Goal: Ask a question: Seek information or help from site administrators or community

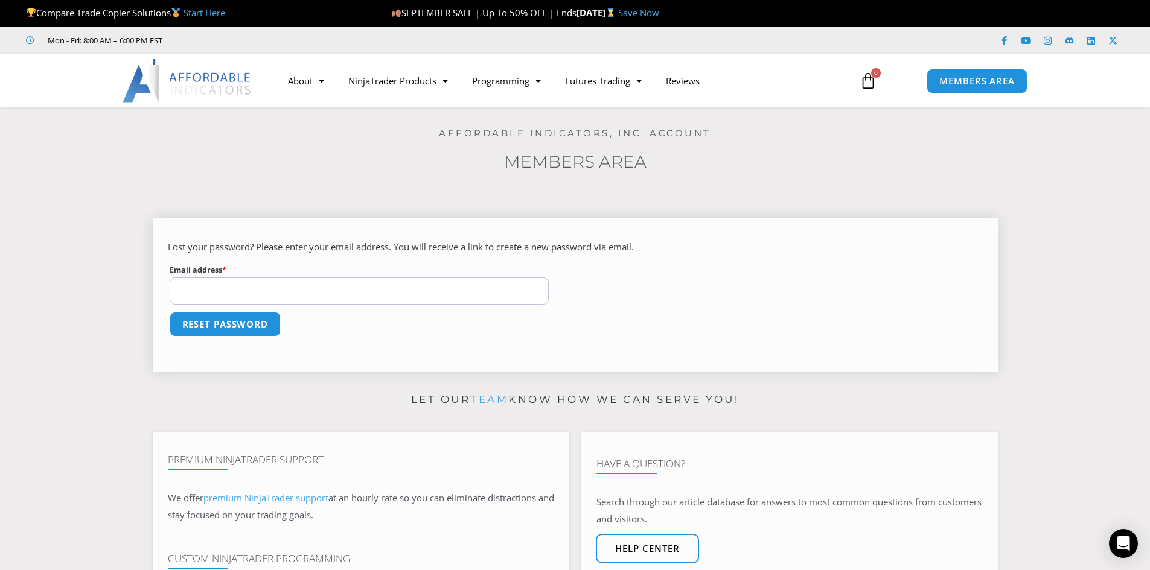
click at [203, 291] on input "Email address * Required" at bounding box center [360, 291] width 380 height 27
type input "**********"
click at [238, 322] on button "Reset password" at bounding box center [225, 324] width 117 height 26
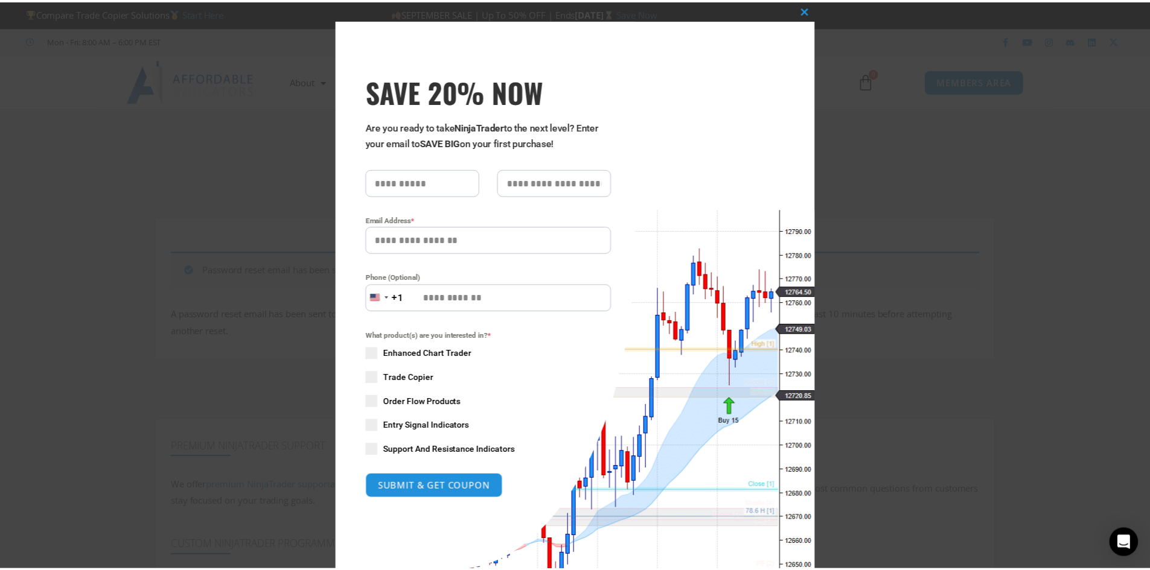
scroll to position [79, 0]
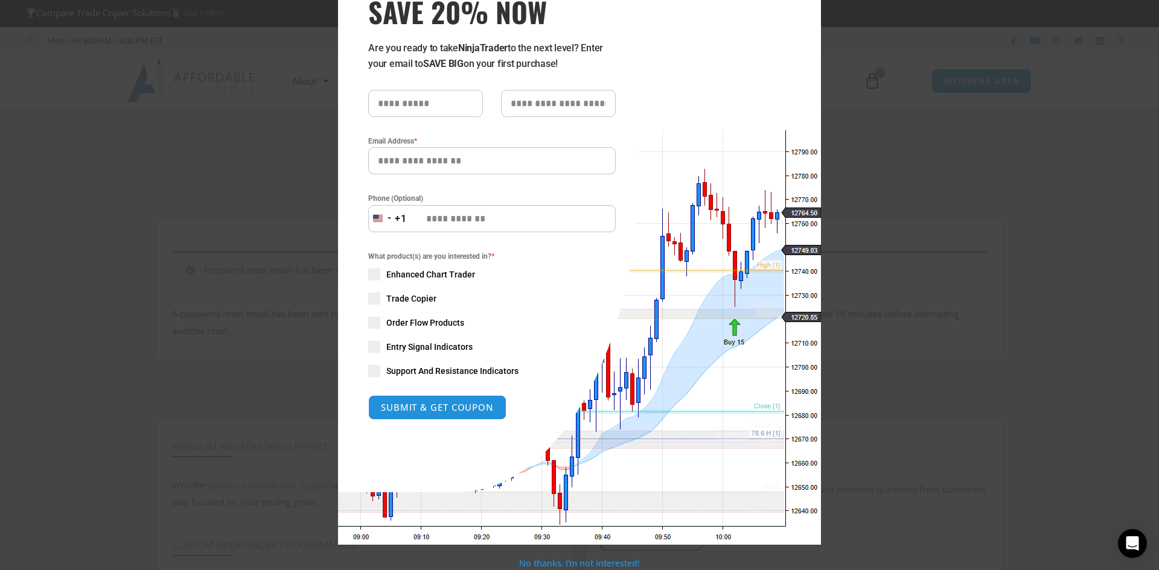
click at [272, 117] on div "Close this module SAVE 20% NOW Are you ready to take NinjaTrader to the next le…" at bounding box center [579, 285] width 1159 height 570
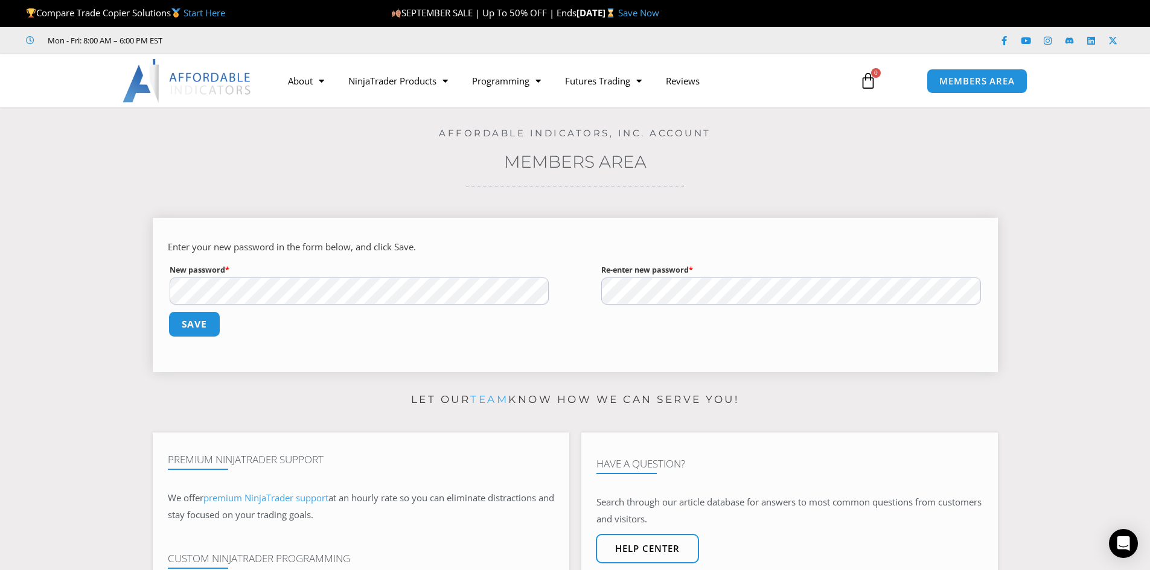
click at [196, 321] on button "Save" at bounding box center [194, 324] width 52 height 26
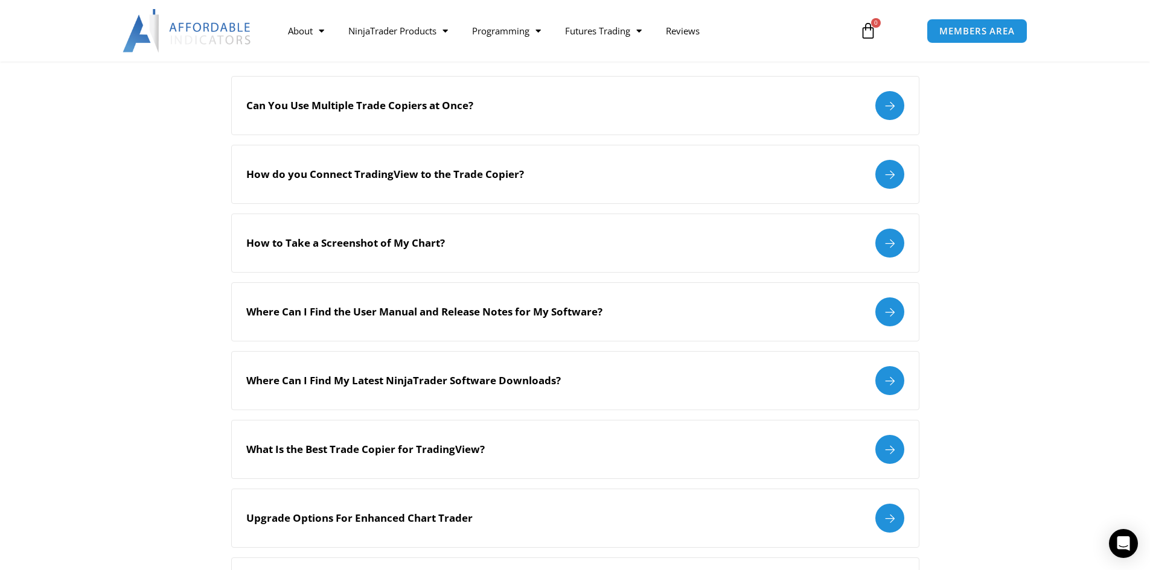
scroll to position [362, 0]
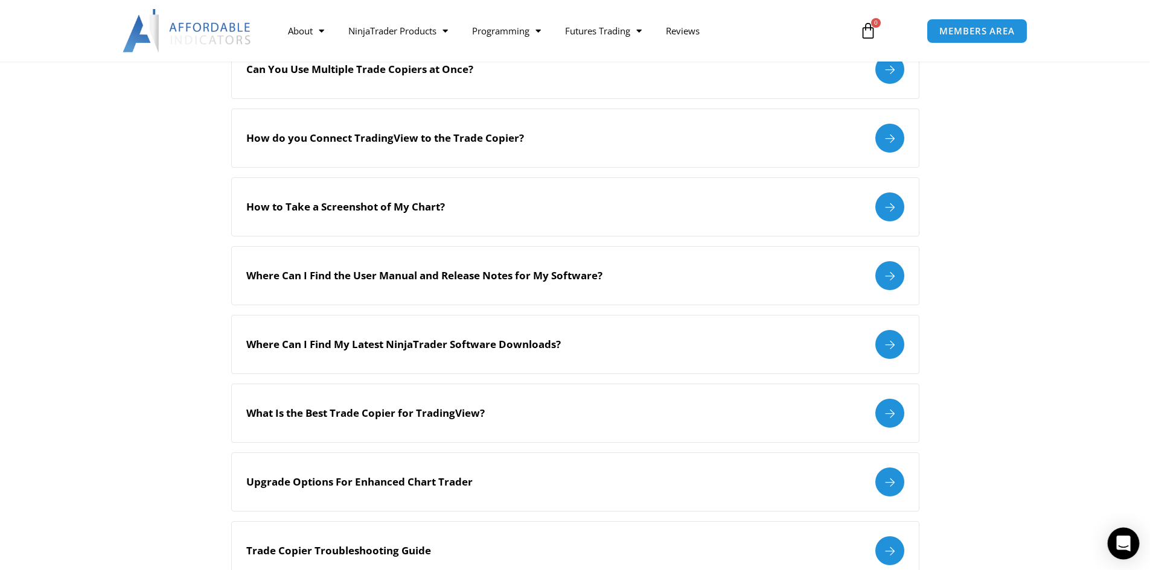
click at [1126, 542] on icon "Open Intercom Messenger" at bounding box center [1123, 544] width 14 height 16
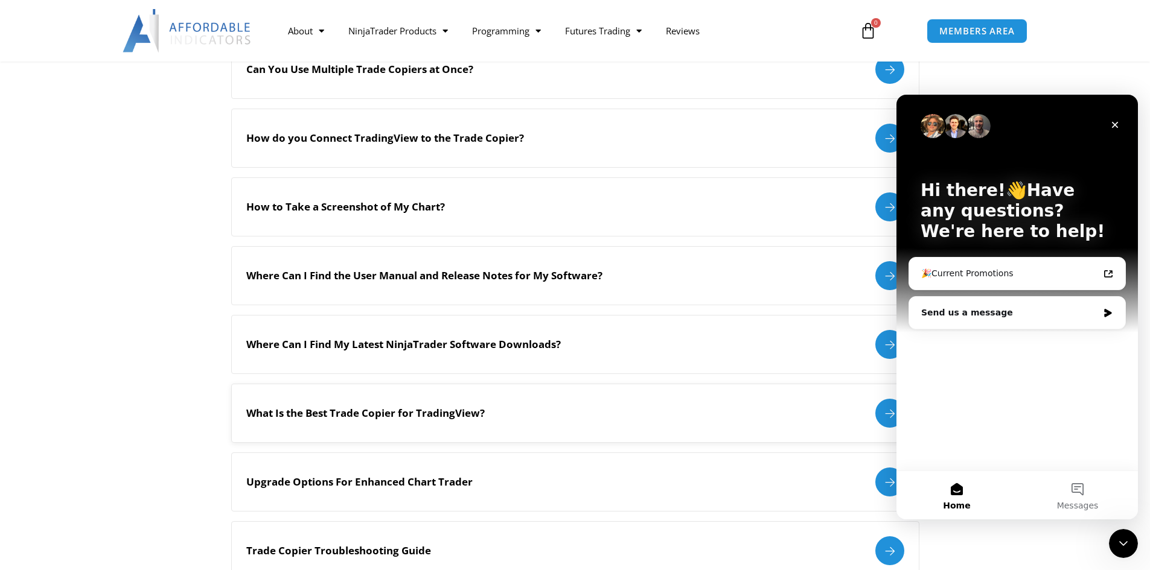
scroll to position [0, 0]
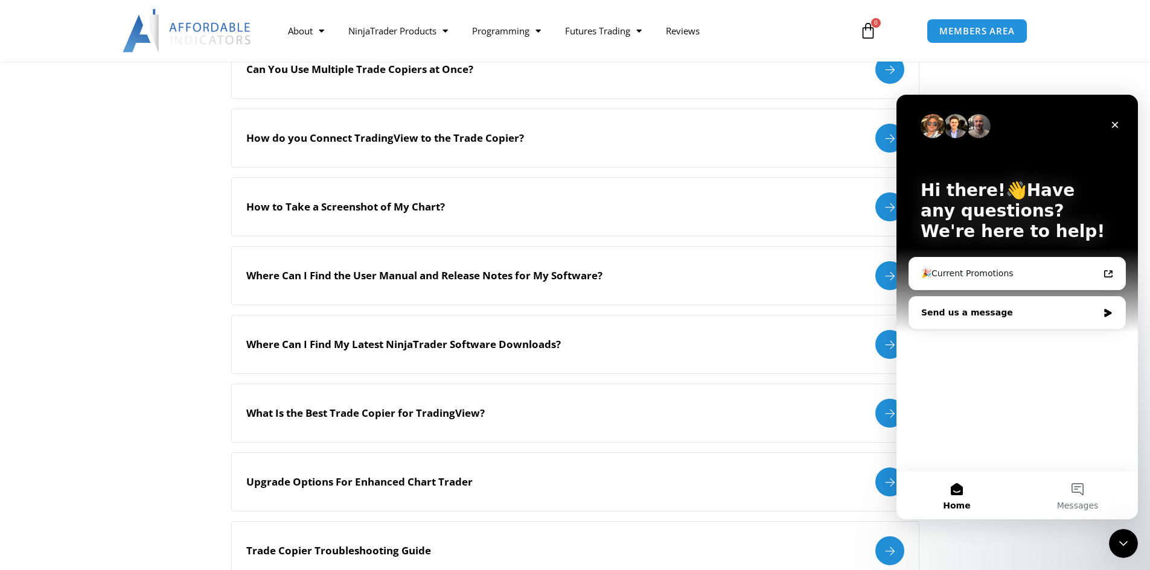
click at [923, 318] on div "Send us a message" at bounding box center [1009, 313] width 177 height 13
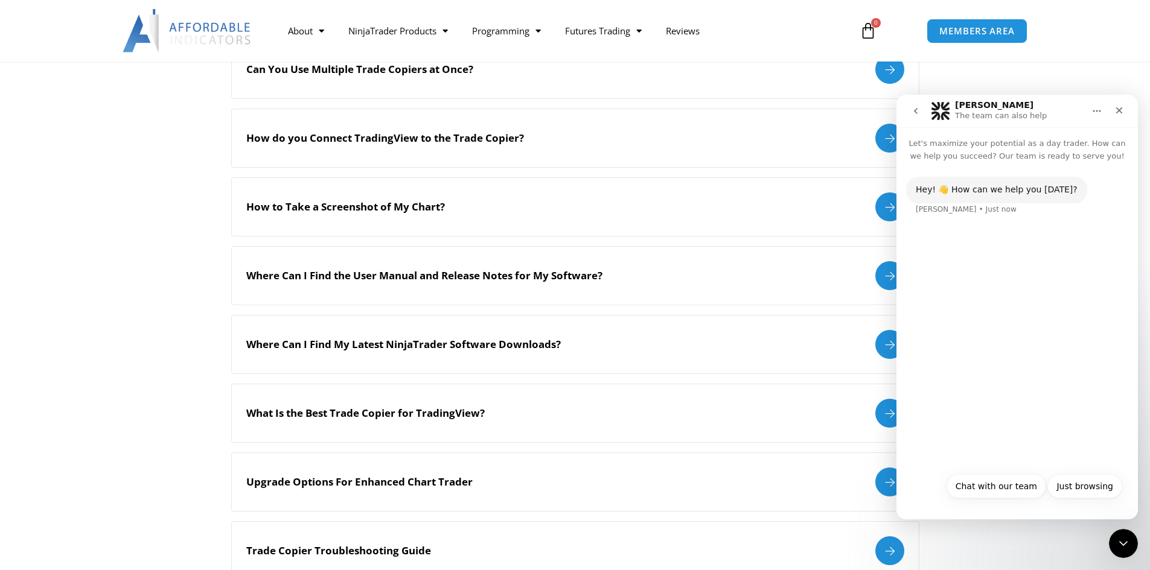
click at [947, 295] on div "Hey! 👋 How can we help you [DATE]? [PERSON_NAME] • Just now" at bounding box center [1016, 314] width 241 height 304
click at [934, 240] on div "Hey! 👋 How can we help you [DATE]? [PERSON_NAME] • Just now" at bounding box center [1016, 314] width 241 height 304
click at [947, 445] on div "Hey! 👋 How can we help you [DATE]? [PERSON_NAME] • Just now" at bounding box center [1016, 314] width 241 height 304
click at [992, 330] on div "Hey! 👋 How can we help you [DATE]? [PERSON_NAME] • Just now" at bounding box center [1016, 314] width 241 height 304
click at [1045, 396] on div "Hey! 👋 How can we help you today? Solomon • Just now" at bounding box center [1016, 314] width 241 height 304
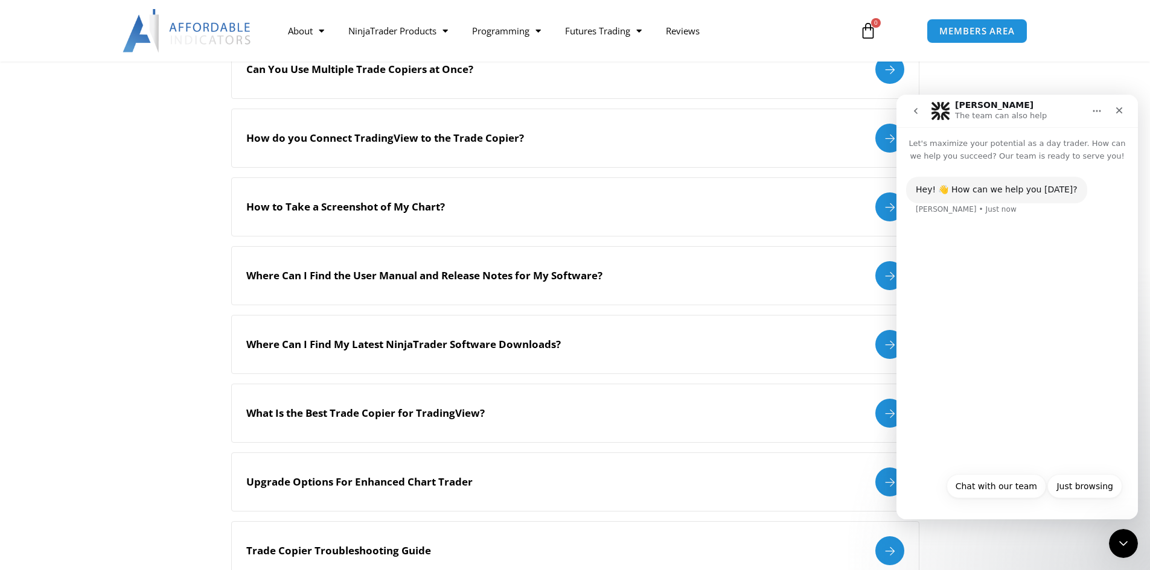
click at [1045, 396] on div "Hey! 👋 How can we help you today? Solomon • Just now" at bounding box center [1016, 314] width 241 height 304
click at [934, 210] on div "Solomon • Just now" at bounding box center [966, 209] width 101 height 7
click at [1002, 193] on div "Hey! 👋 How can we help you today?" at bounding box center [997, 190] width 162 height 12
click at [974, 493] on button "Chat with our team" at bounding box center [996, 486] width 100 height 24
type button "[object Object]"
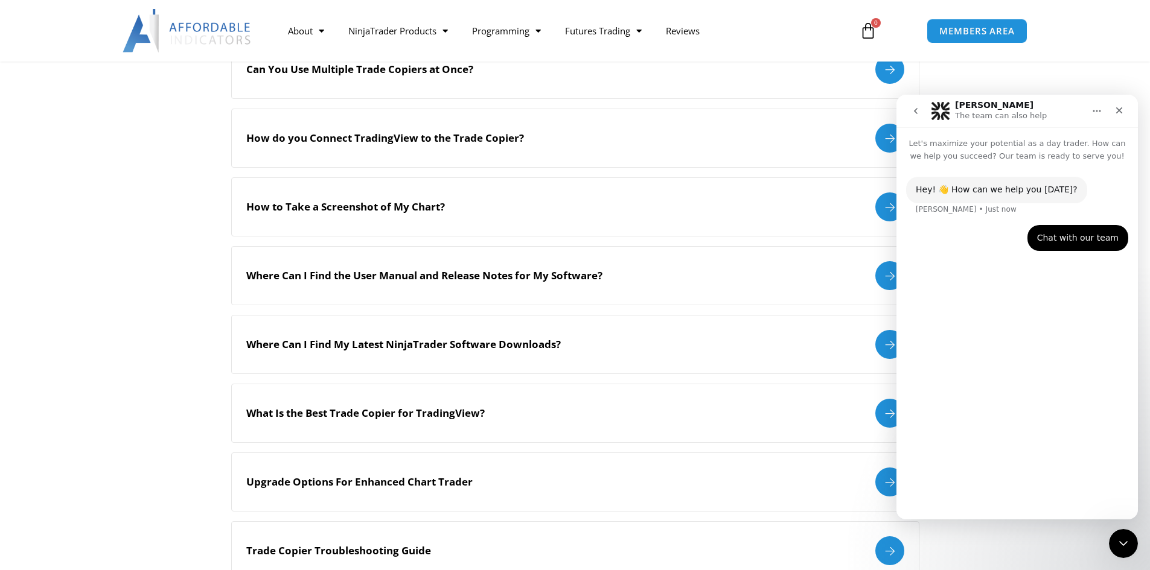
click at [966, 422] on div "Hey! 👋 How can we help you today? Solomon • Just now Chat with our team Elizabe…" at bounding box center [1016, 335] width 241 height 347
drag, startPoint x: 946, startPoint y: 467, endPoint x: 939, endPoint y: 394, distance: 73.9
click at [947, 455] on div "Hey! 👋 How can we help you today? Solomon • Just now Chat with our team Elizabe…" at bounding box center [1016, 335] width 241 height 347
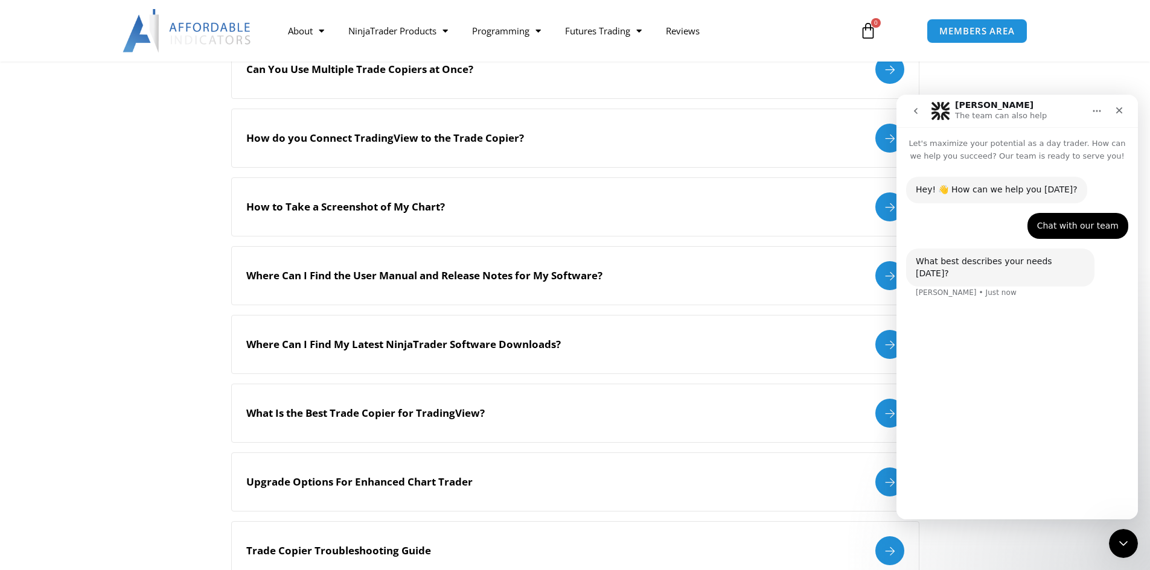
drag, startPoint x: 1077, startPoint y: 224, endPoint x: 1085, endPoint y: 232, distance: 11.1
click at [1079, 225] on div "Chat with our team" at bounding box center [1077, 226] width 81 height 12
click at [1010, 347] on div "Hey! 👋 How can we help you today? Solomon • Just now Chat with our team Elizabe…" at bounding box center [1016, 284] width 241 height 245
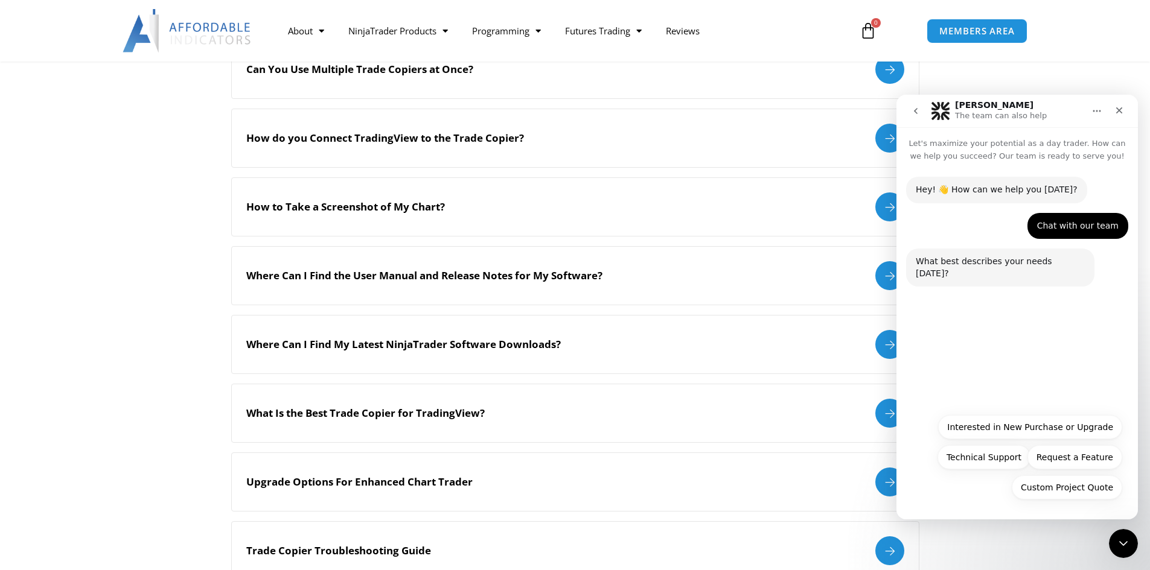
click at [970, 374] on div "Hey! 👋 How can we help you today? Solomon • Just now Chat with our team Elizabe…" at bounding box center [1016, 284] width 241 height 245
click at [944, 419] on div "Custom Project Quote Interested in New Purchase or Upgrade Technical Support Re…" at bounding box center [1017, 460] width 210 height 91
click at [1030, 486] on button "Custom Project Quote" at bounding box center [1067, 488] width 110 height 24
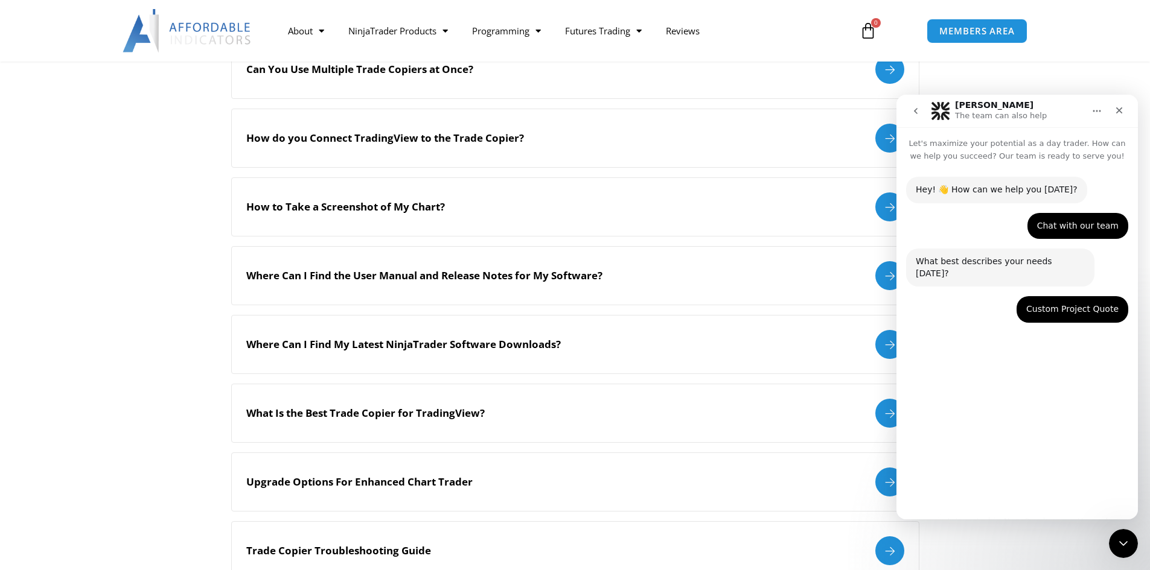
click at [974, 390] on div "Hey! 👋 How can we help you today? Solomon • Just now Chat with our team Elizabe…" at bounding box center [1016, 335] width 241 height 347
drag, startPoint x: 978, startPoint y: 342, endPoint x: 987, endPoint y: 337, distance: 10.6
click at [987, 337] on div "Hey! 👋 How can we help you today? Solomon • Just now Chat with our team Elizabe…" at bounding box center [1016, 335] width 241 height 347
click at [1031, 303] on div "Custom Project Quote • Just now" at bounding box center [1072, 309] width 112 height 27
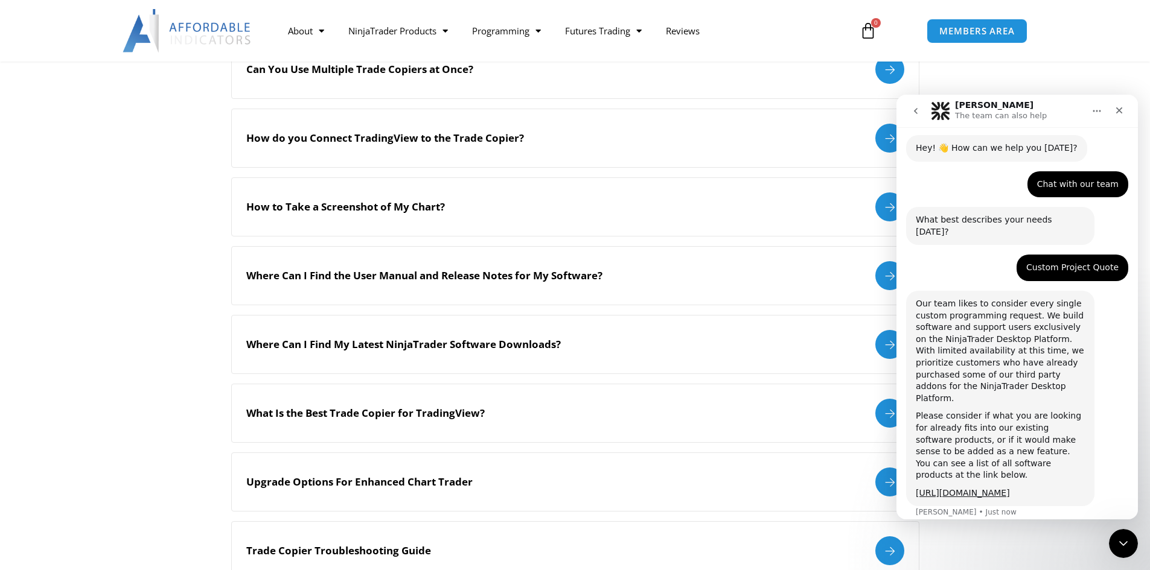
click at [963, 351] on div "Our team likes to consider every single custom programming request. We build so…" at bounding box center [1000, 351] width 169 height 106
click at [980, 383] on div "Our team likes to consider every single custom programming request. We build so…" at bounding box center [1000, 399] width 169 height 202
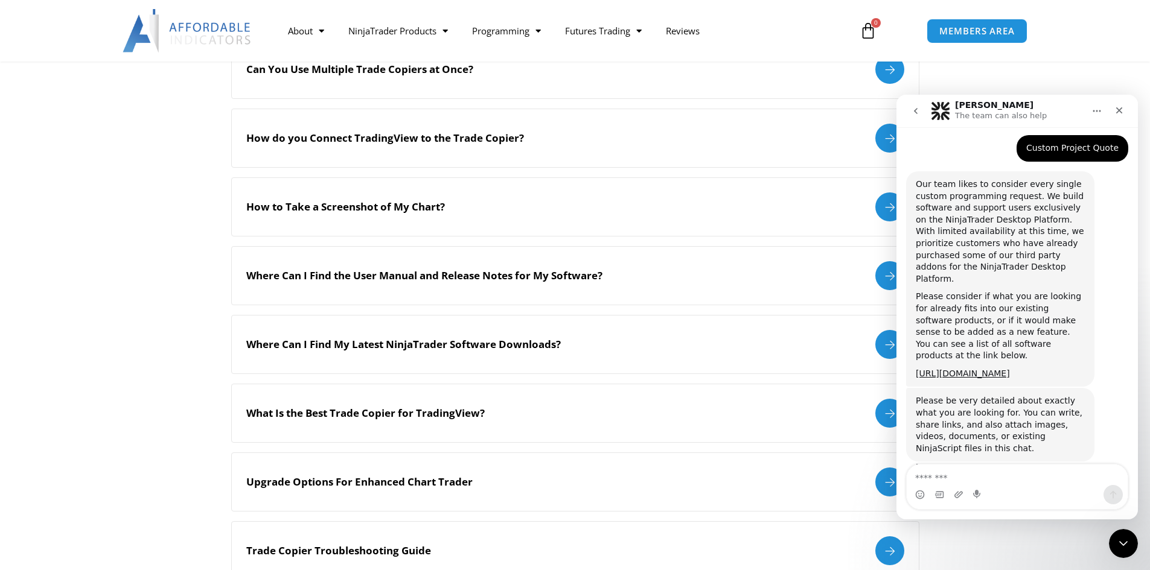
scroll to position [160, 0]
click at [987, 487] on div "Intercom messenger" at bounding box center [1017, 494] width 221 height 19
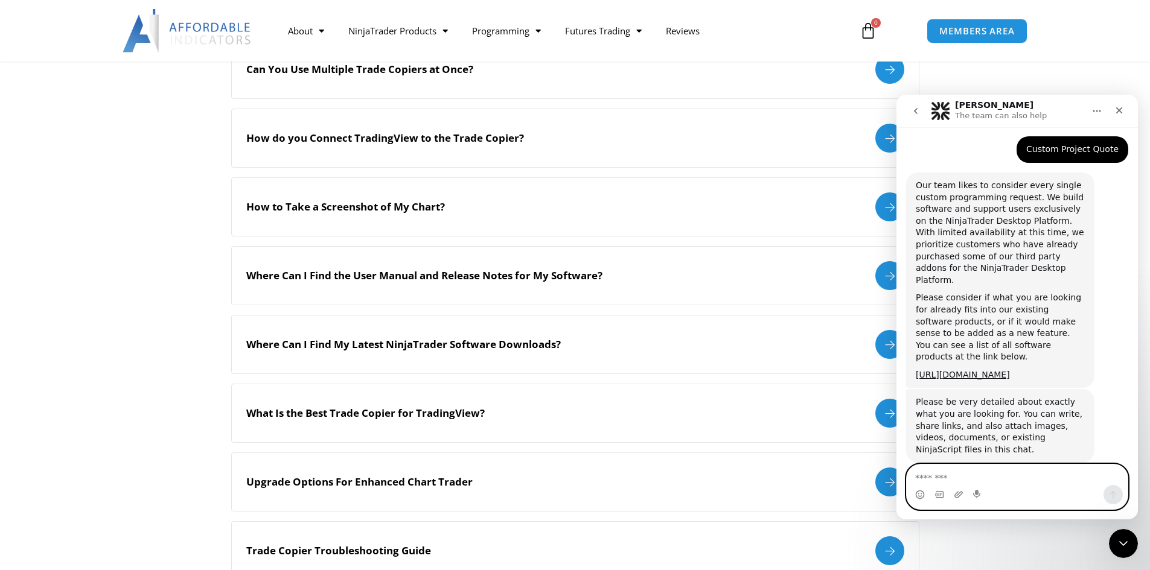
click at [960, 477] on textarea "Message…" at bounding box center [1017, 475] width 221 height 21
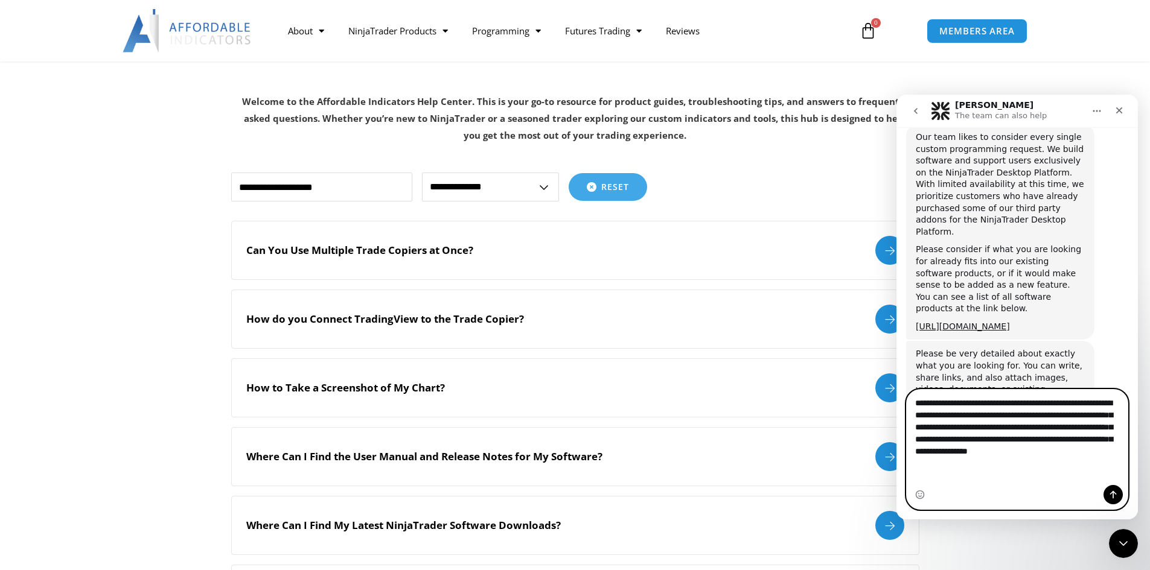
scroll to position [220, 0]
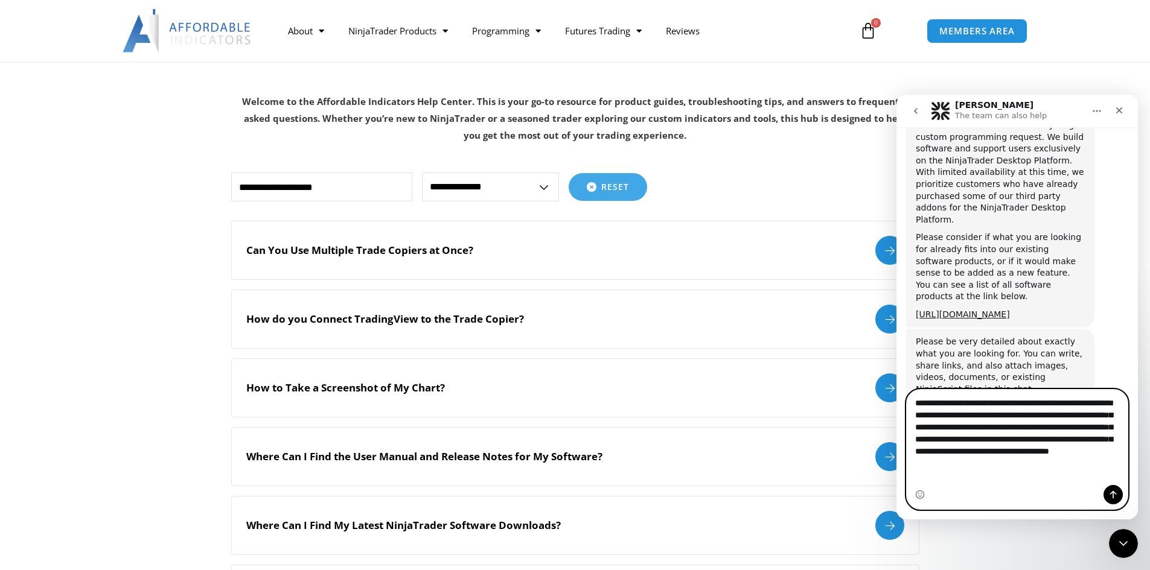
type textarea "**********"
click at [1115, 493] on icon "Send a message…" at bounding box center [1113, 495] width 10 height 10
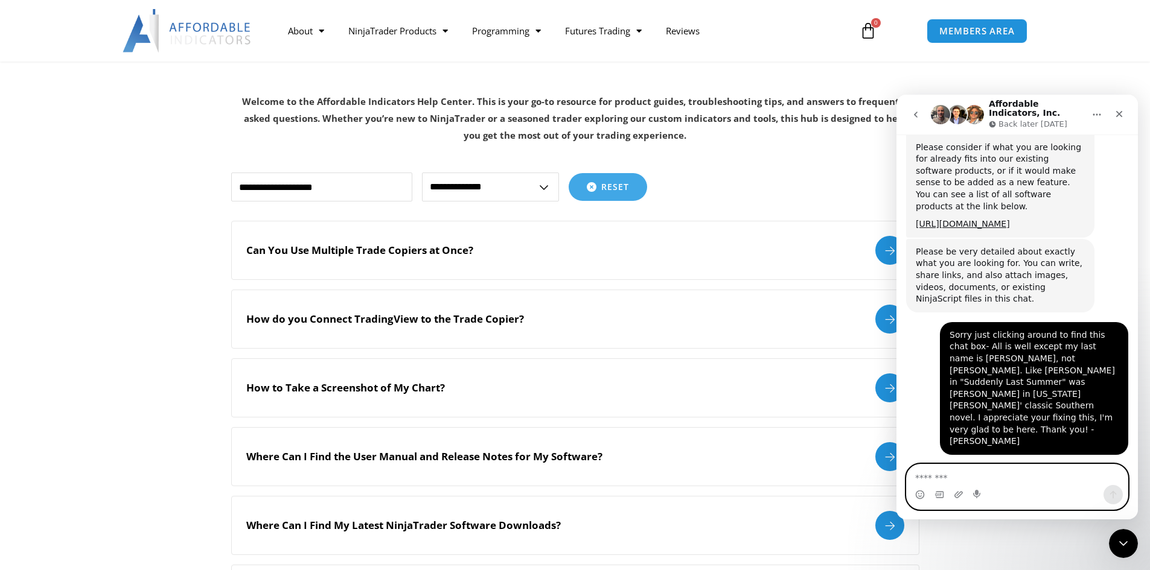
scroll to position [334, 0]
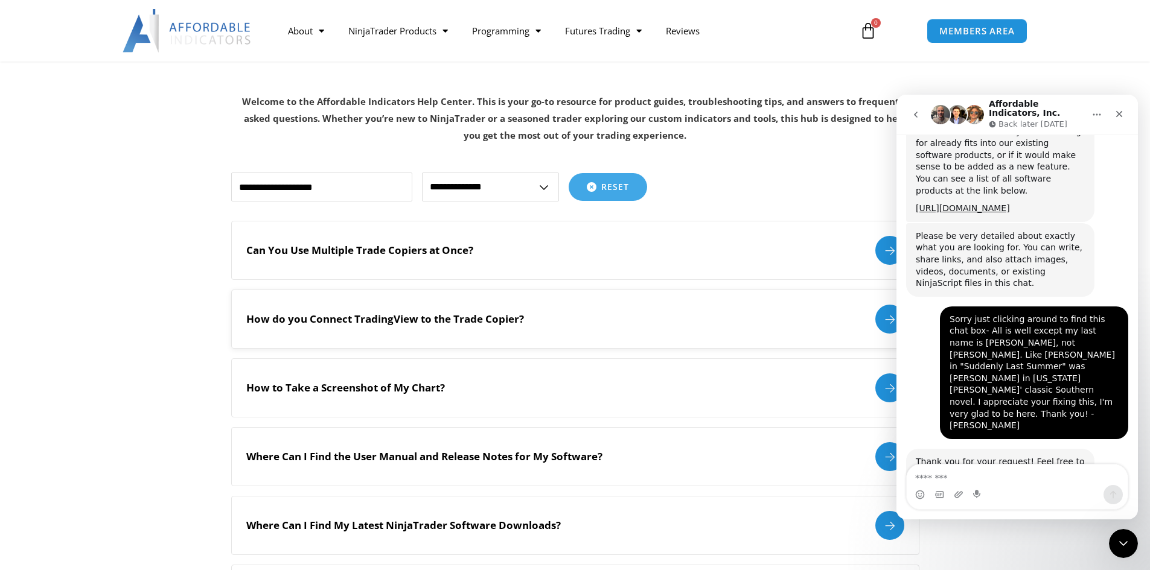
click at [570, 324] on div "How do you Connect TradingView to the Trade Copier?" at bounding box center [575, 319] width 658 height 29
click at [886, 320] on div at bounding box center [889, 319] width 29 height 29
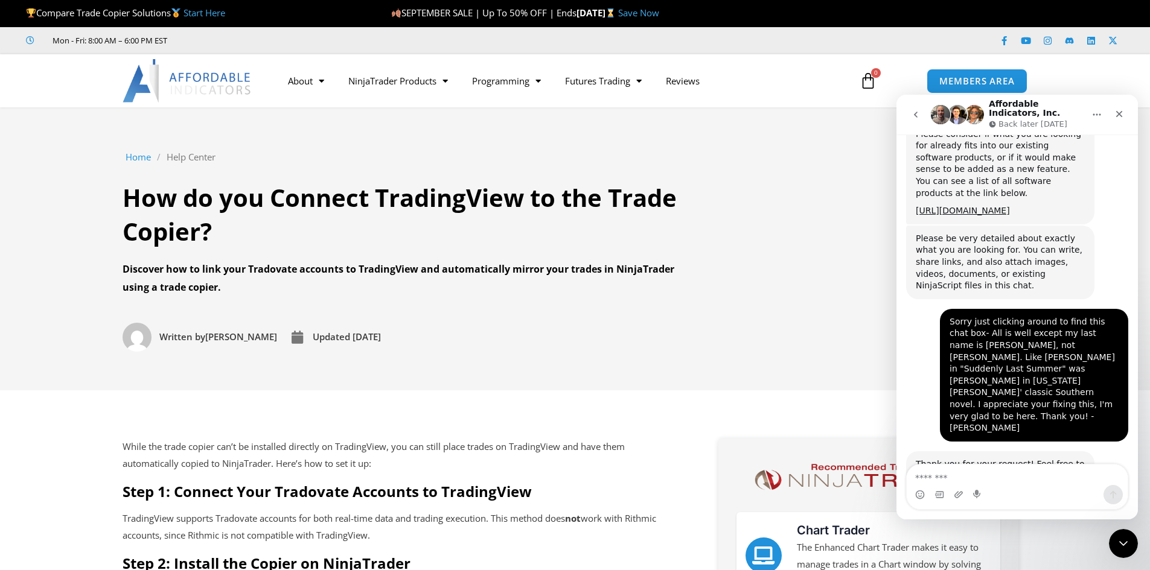
scroll to position [334, 0]
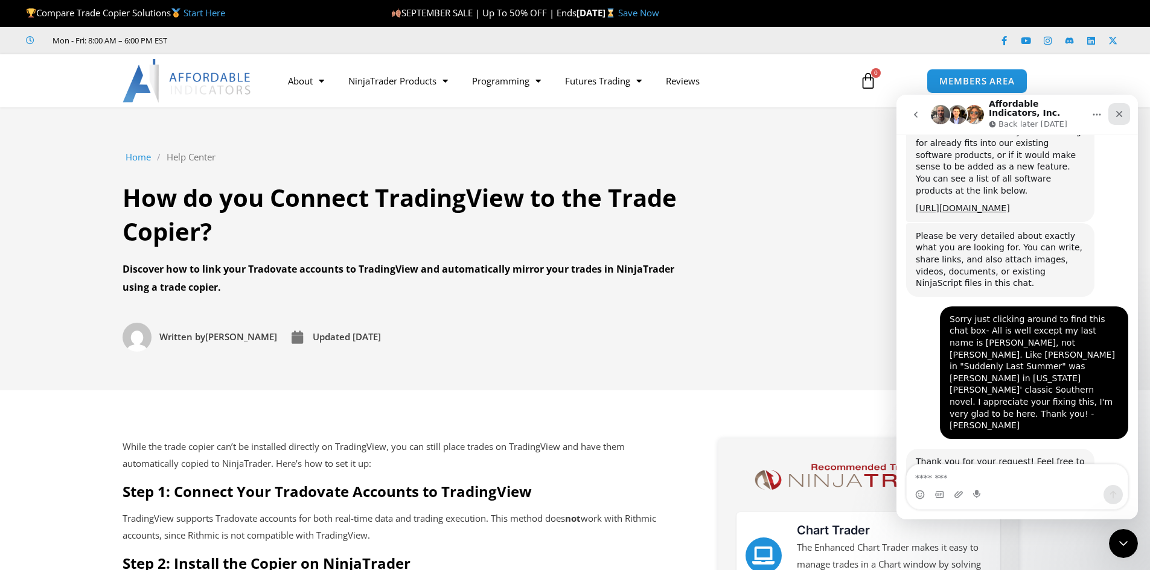
click at [1115, 111] on icon "Close" at bounding box center [1119, 114] width 10 height 10
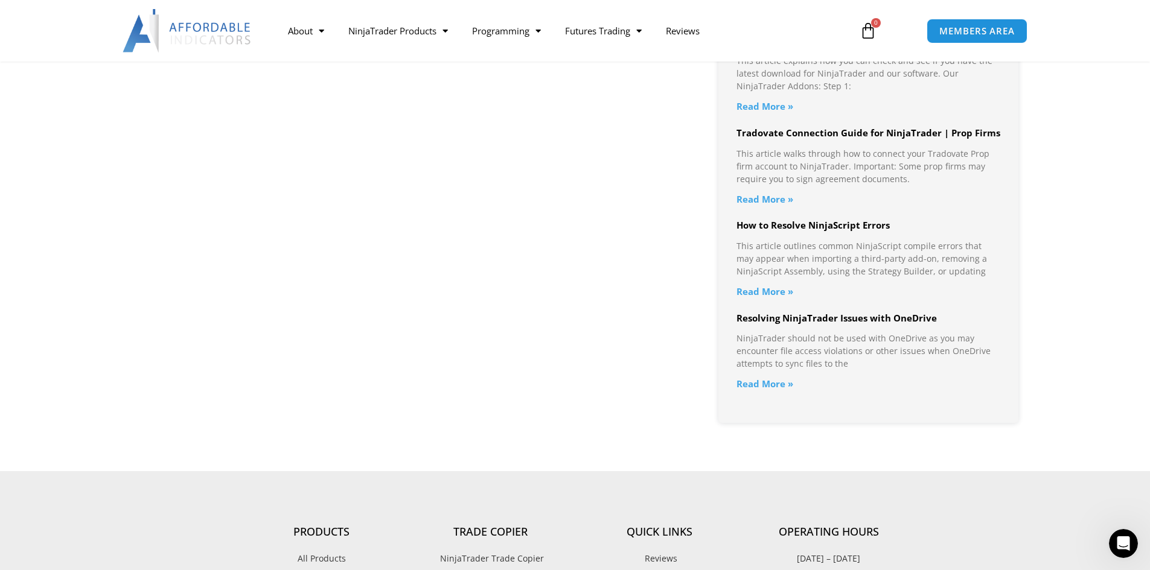
scroll to position [1449, 0]
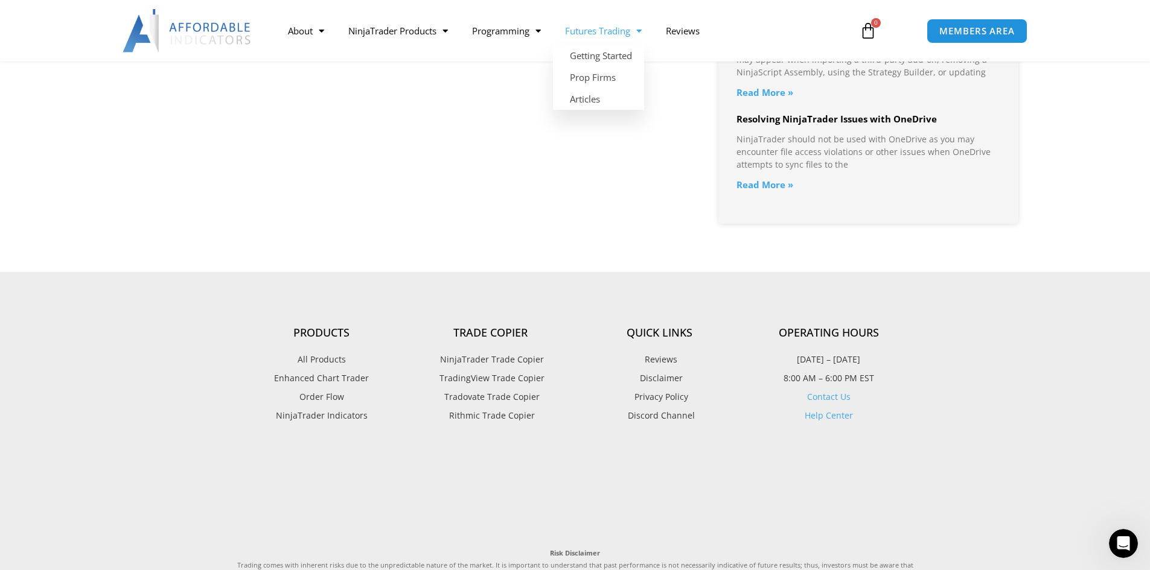
click at [607, 33] on link "Futures Trading" at bounding box center [603, 31] width 101 height 28
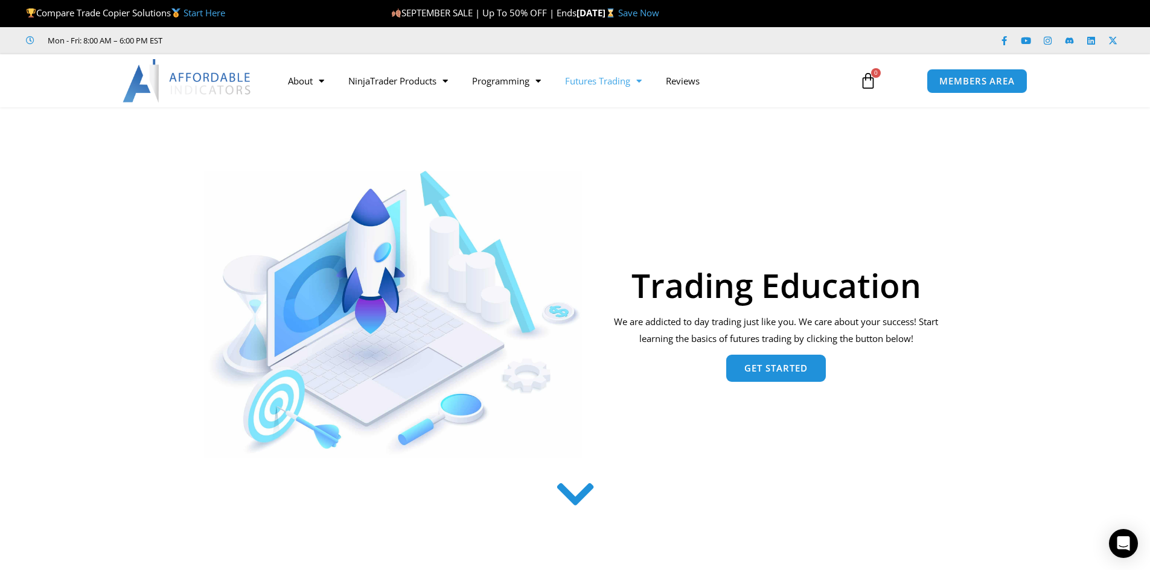
click at [757, 370] on span "Get Started" at bounding box center [775, 368] width 63 height 9
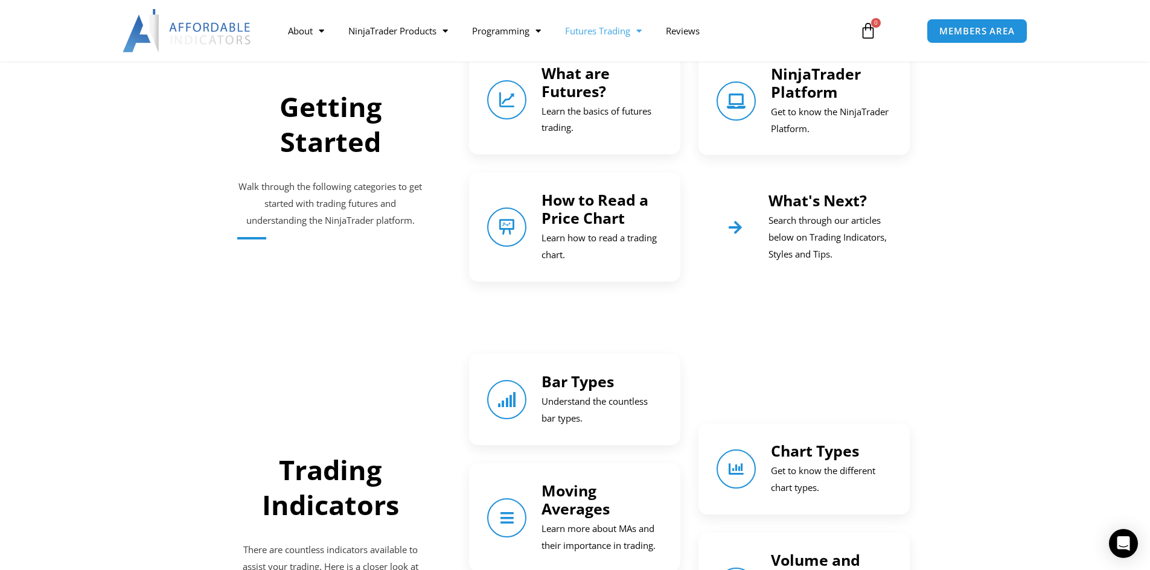
scroll to position [534, 0]
click at [556, 107] on p "Learn the basics of futures trading." at bounding box center [601, 120] width 121 height 34
